Goal: Task Accomplishment & Management: Manage account settings

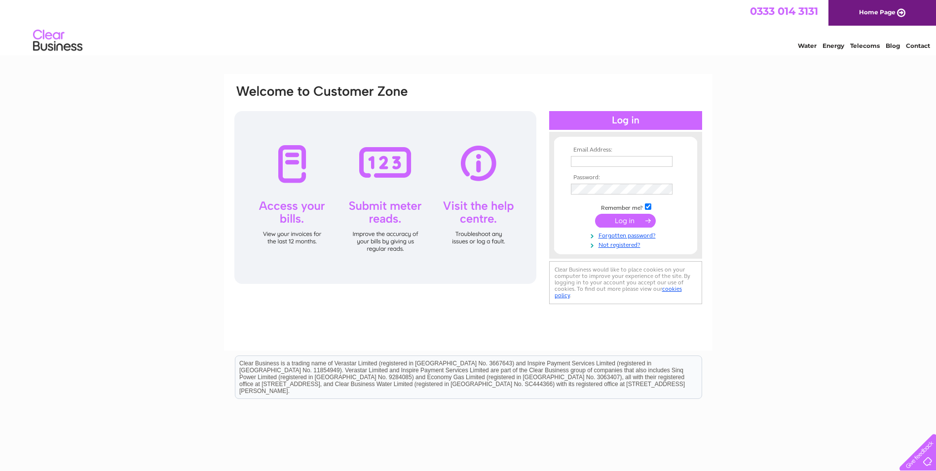
type input "adam.harding@howdengroup.com"
click at [643, 220] on input "submit" at bounding box center [625, 221] width 61 height 14
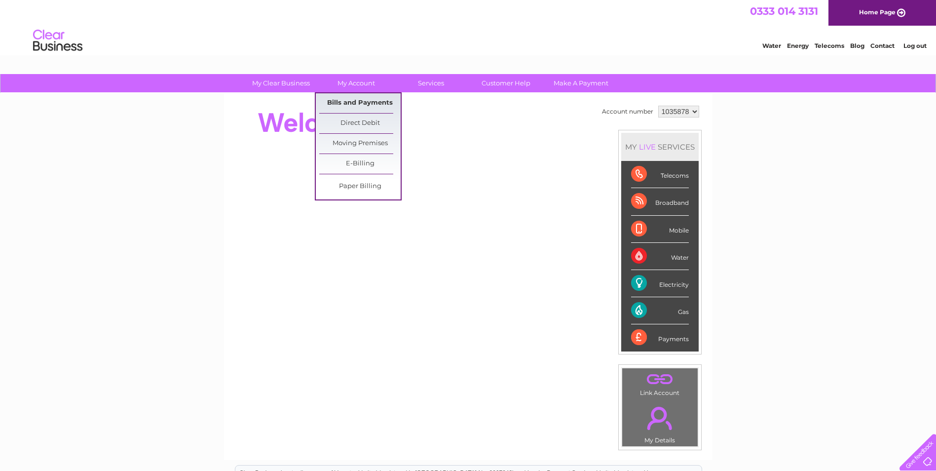
click at [374, 95] on link "Bills and Payments" at bounding box center [359, 103] width 81 height 20
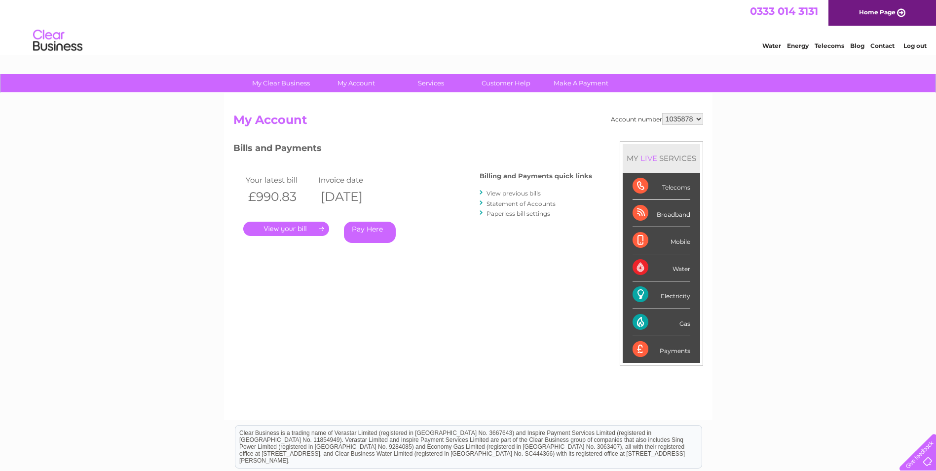
click at [308, 228] on link "." at bounding box center [286, 228] width 86 height 14
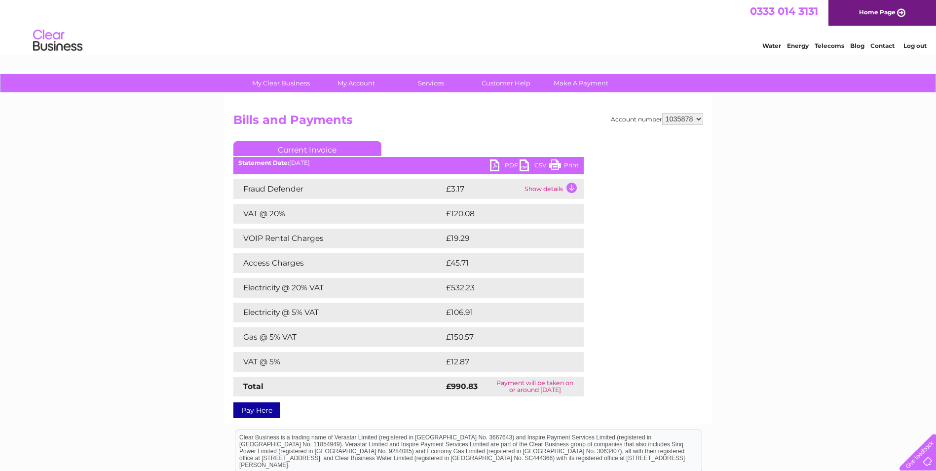
click at [505, 163] on link "PDF" at bounding box center [505, 166] width 30 height 14
